Goal: Task Accomplishment & Management: Manage account settings

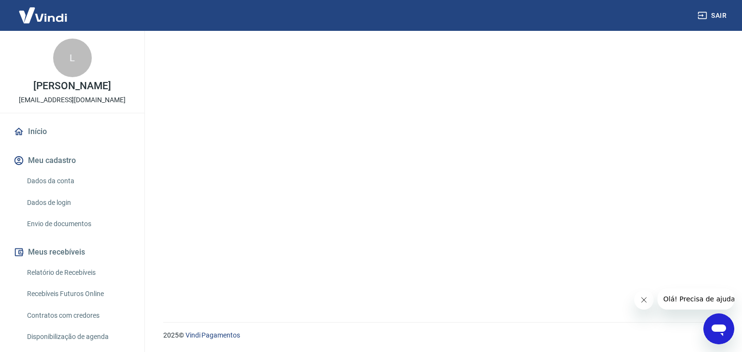
click at [63, 184] on link "Dados da conta" at bounding box center [78, 181] width 110 height 20
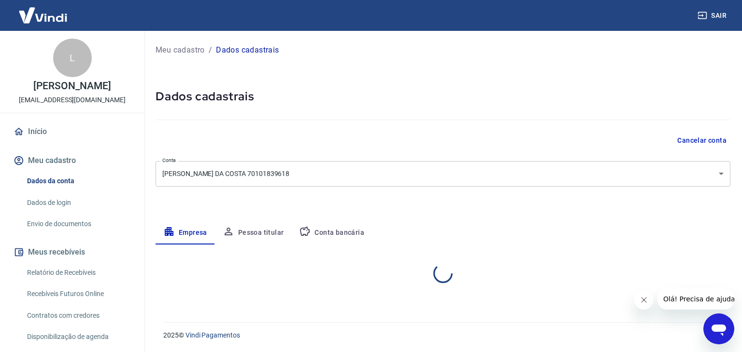
select select "MG"
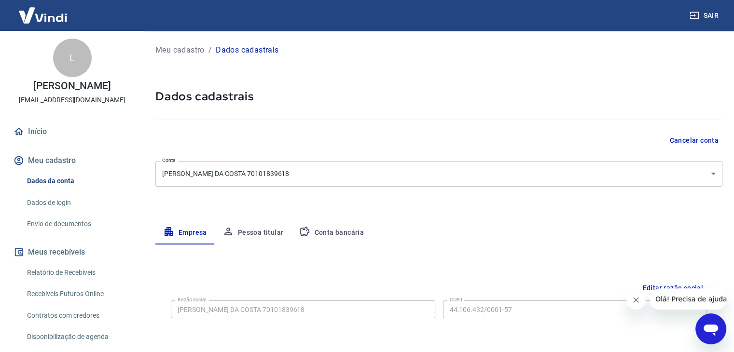
click at [66, 202] on link "Dados de login" at bounding box center [78, 203] width 110 height 20
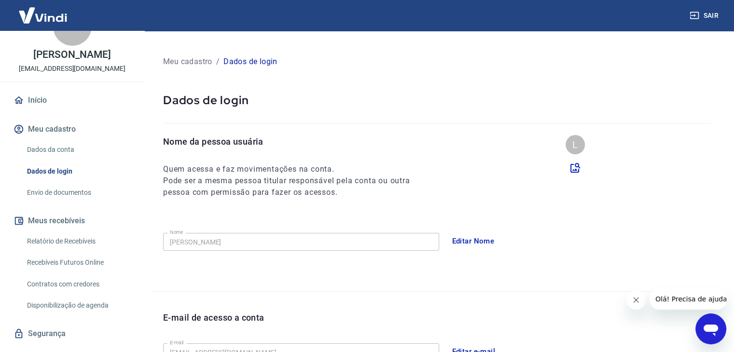
scroll to position [48, 0]
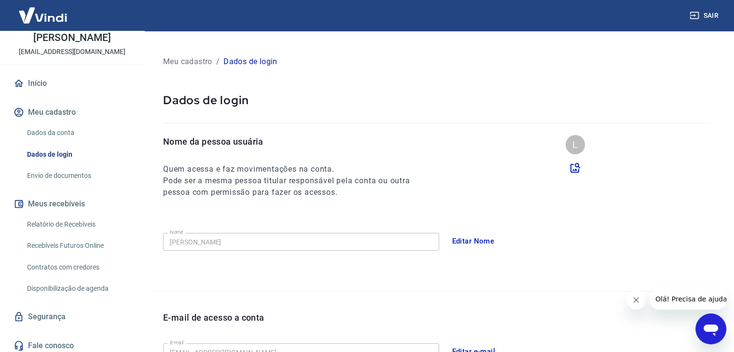
click at [83, 87] on link "Início" at bounding box center [72, 83] width 121 height 21
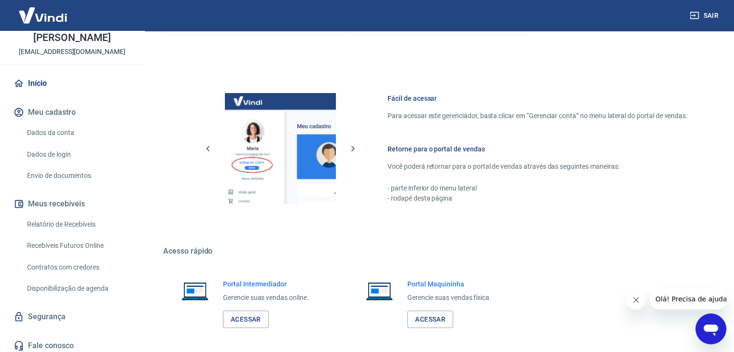
scroll to position [510, 0]
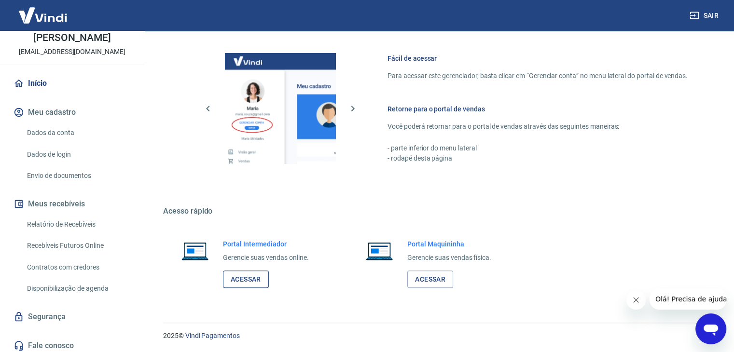
click at [241, 279] on link "Acessar" at bounding box center [246, 280] width 46 height 18
